Goal: Find specific page/section: Find specific page/section

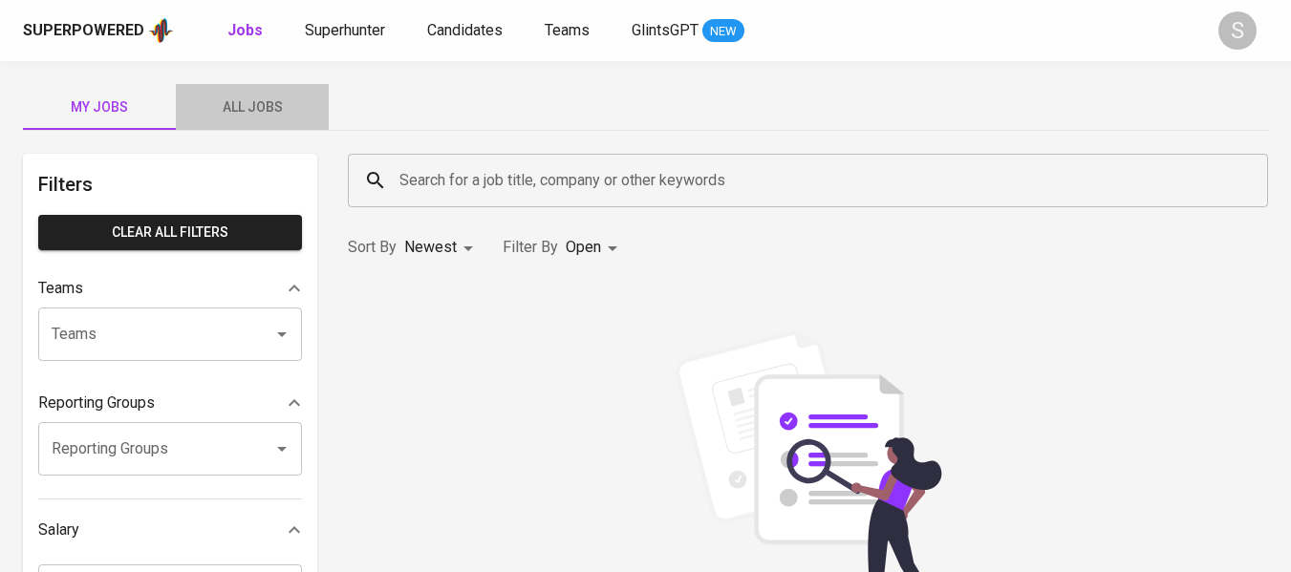
click at [261, 122] on button "All Jobs" at bounding box center [252, 107] width 153 height 46
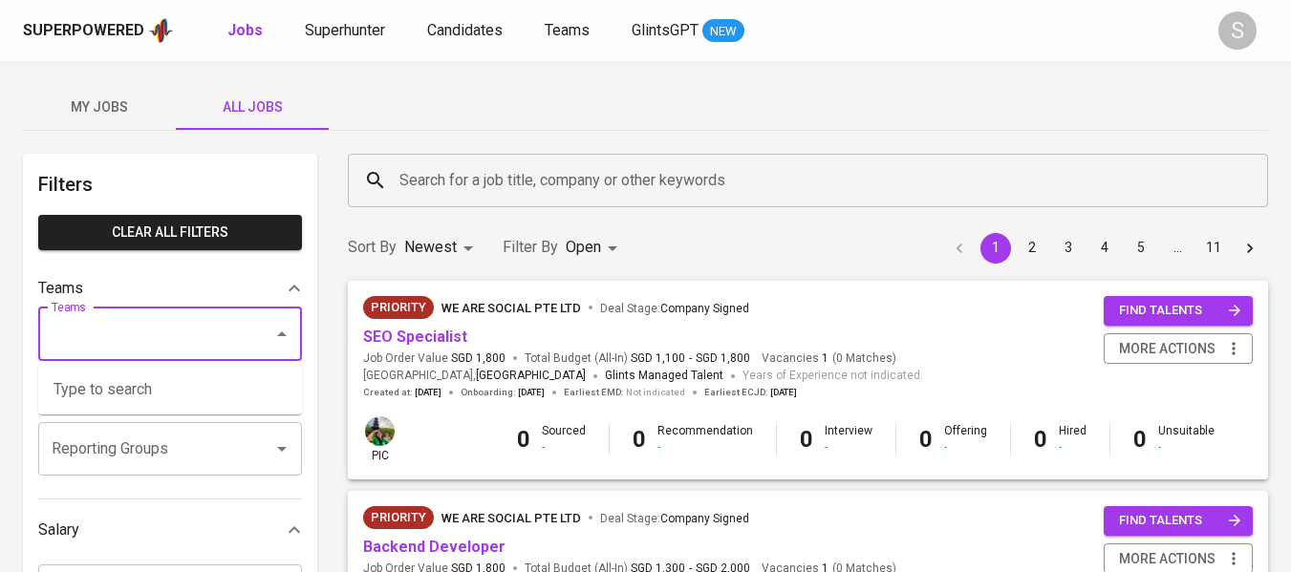
click at [183, 341] on input "Teams" at bounding box center [143, 334] width 193 height 36
click at [168, 396] on li "Pod [PERSON_NAME]" at bounding box center [170, 390] width 264 height 34
type input "kara"
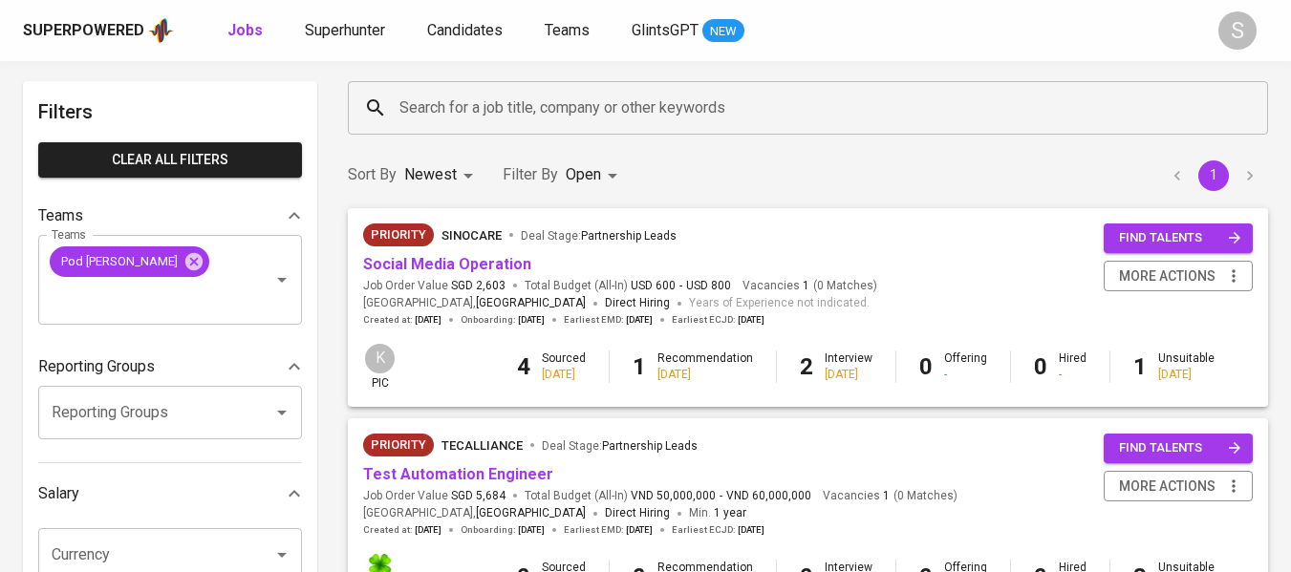
scroll to position [72, 0]
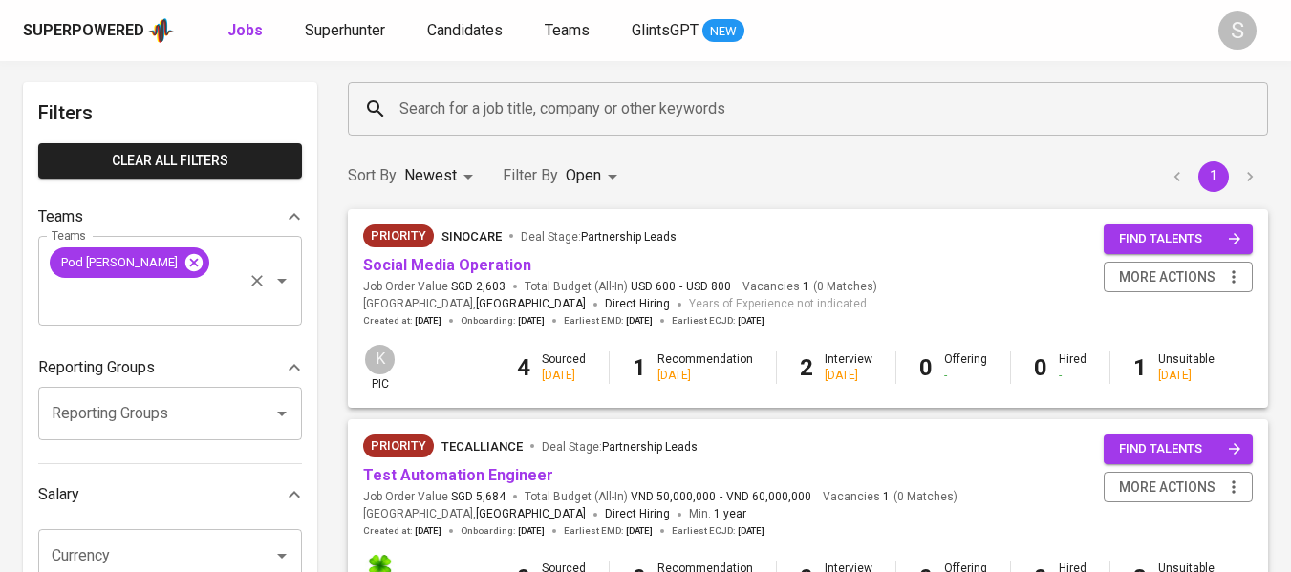
click at [183, 269] on icon at bounding box center [193, 262] width 21 height 21
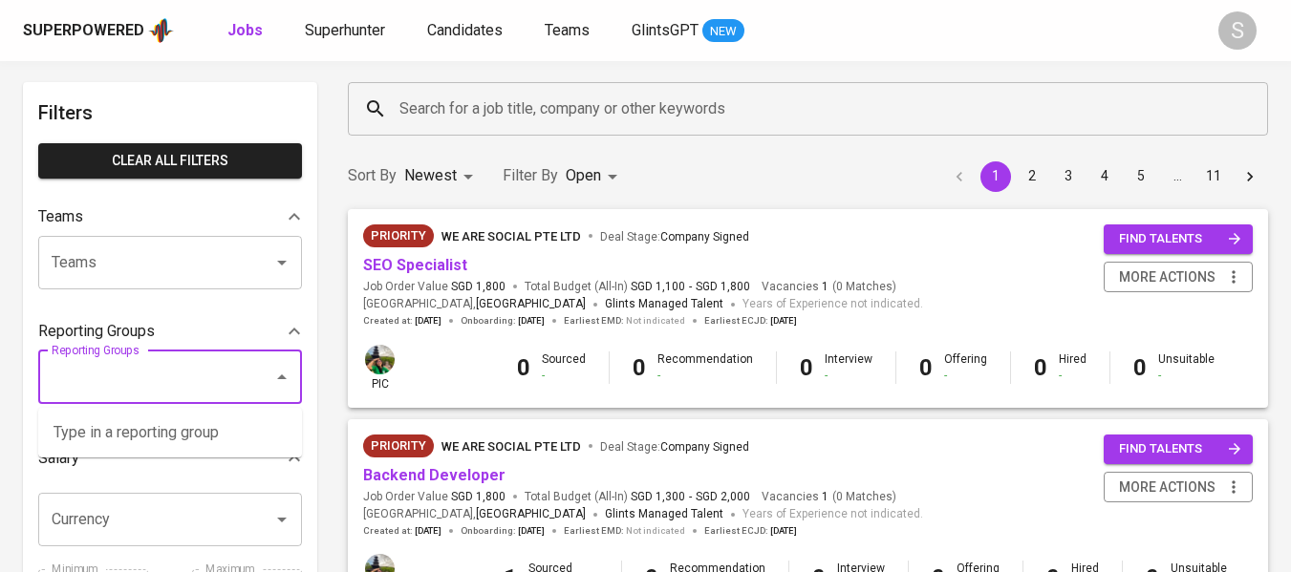
click at [126, 373] on input "Reporting Groups" at bounding box center [143, 377] width 193 height 36
type input "vietn"
click at [284, 391] on div "Reporting Groups" at bounding box center [170, 378] width 264 height 54
click at [284, 385] on icon "Close" at bounding box center [281, 377] width 23 height 23
click at [284, 385] on icon "Open" at bounding box center [281, 377] width 23 height 23
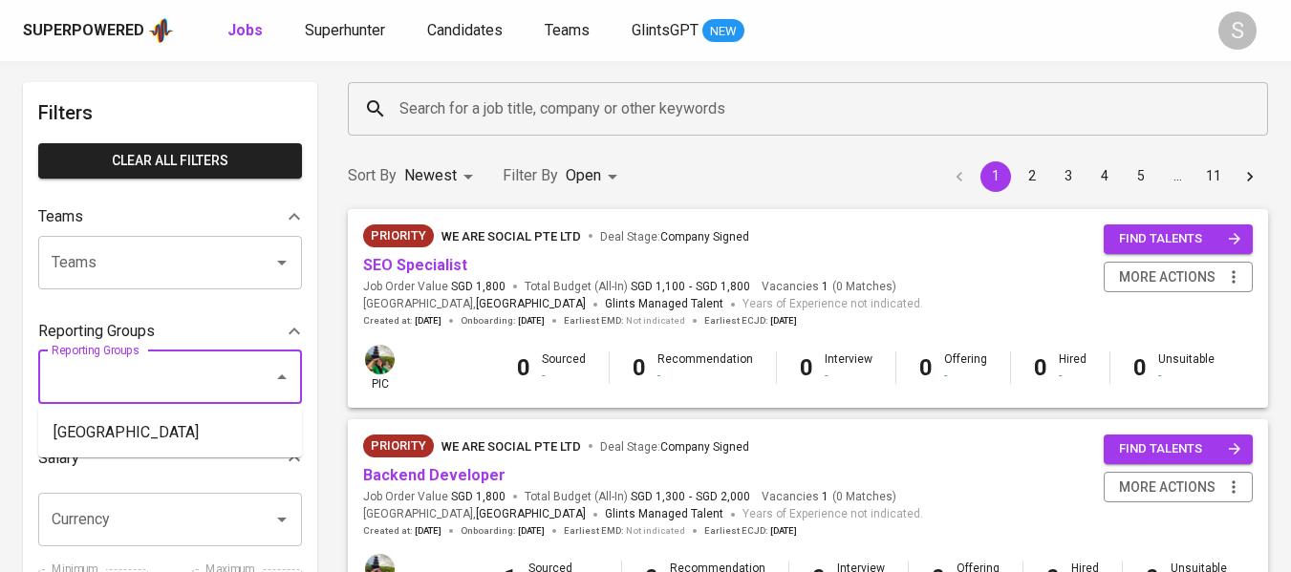
click at [284, 385] on icon "Close" at bounding box center [281, 377] width 23 height 23
click at [284, 385] on icon "Open" at bounding box center [281, 377] width 23 height 23
click at [237, 427] on li "[GEOGRAPHIC_DATA]" at bounding box center [170, 433] width 264 height 34
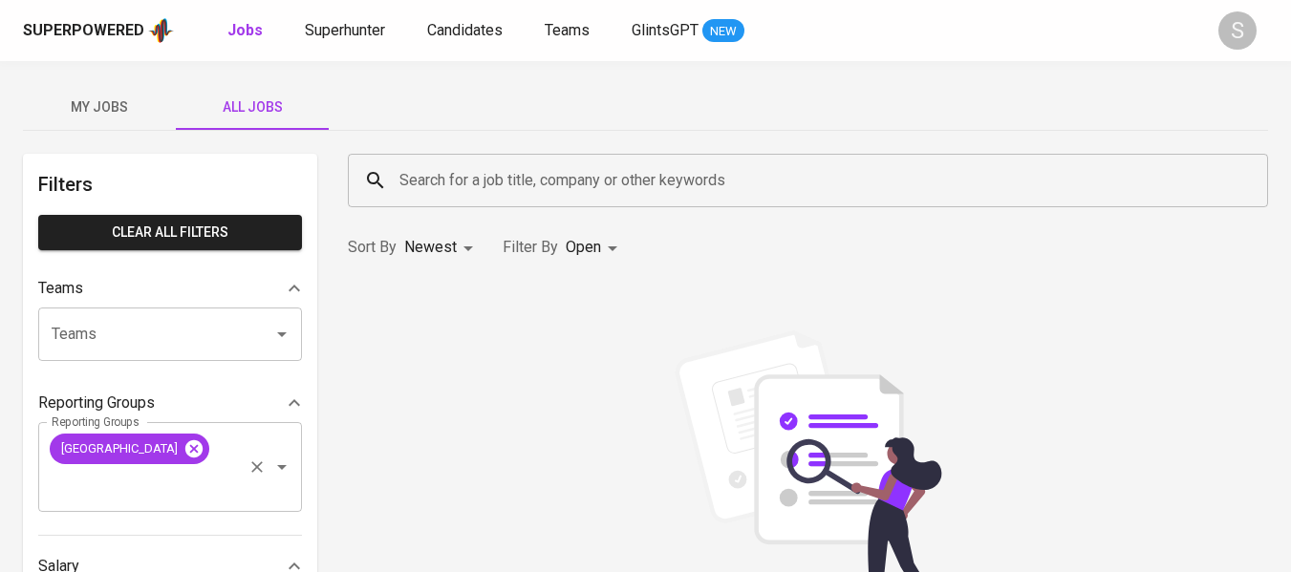
click at [183, 448] on icon at bounding box center [193, 449] width 21 height 21
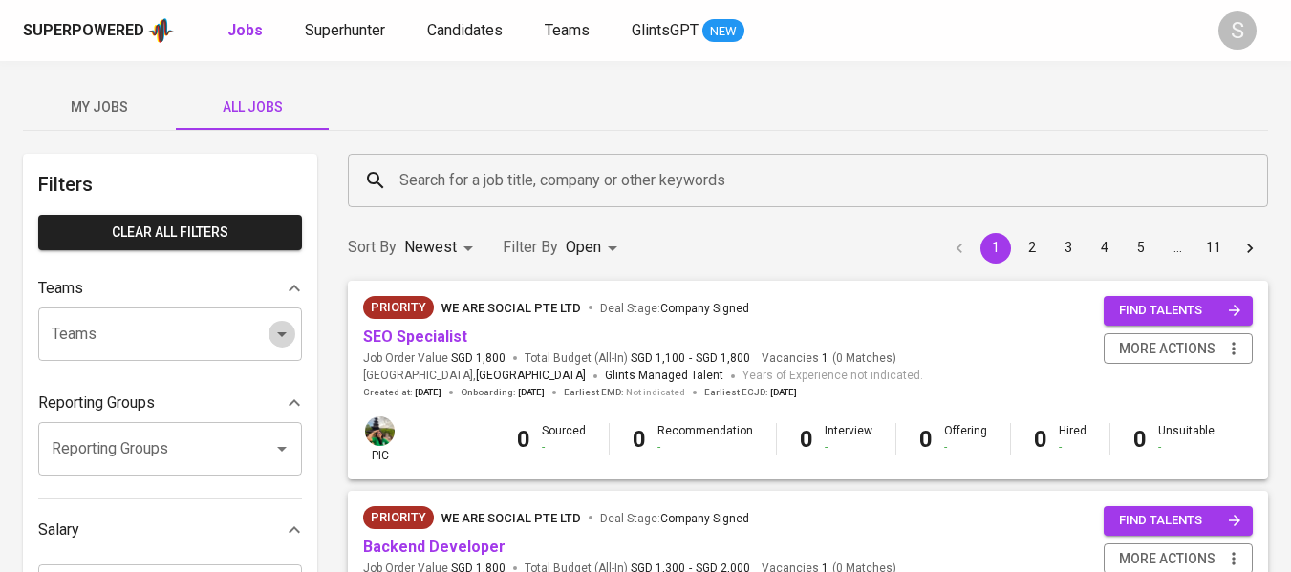
click at [282, 342] on icon "Open" at bounding box center [281, 334] width 23 height 23
